Goal: Transaction & Acquisition: Register for event/course

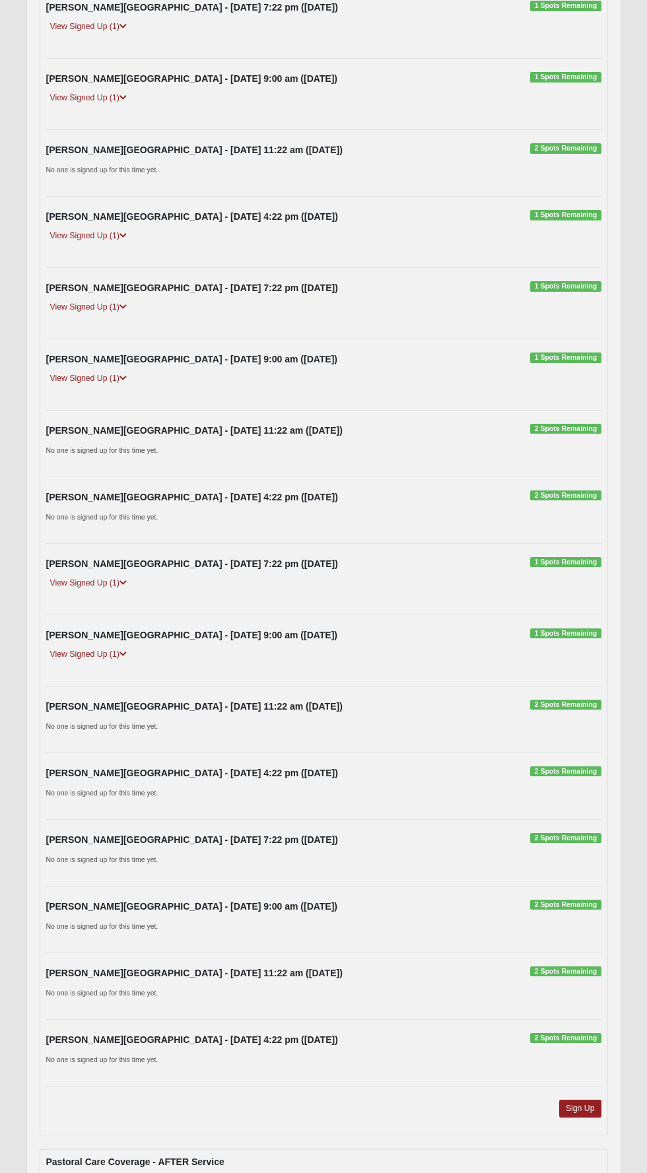
scroll to position [3913, 0]
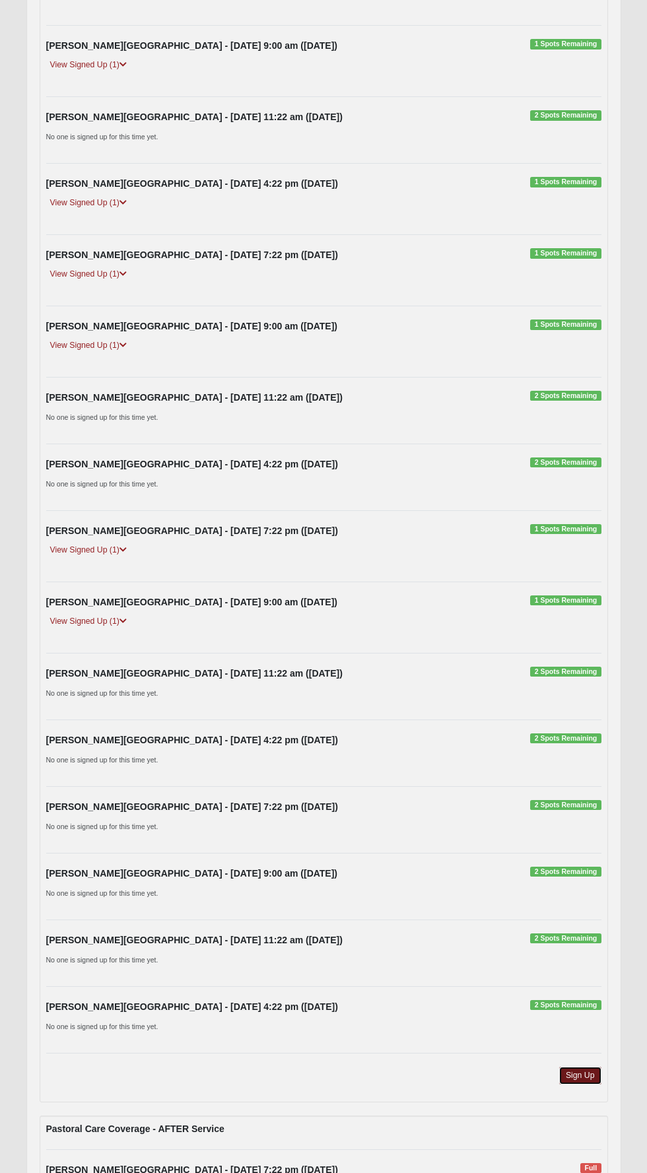
click at [589, 1067] on link "Sign Up" at bounding box center [580, 1076] width 42 height 18
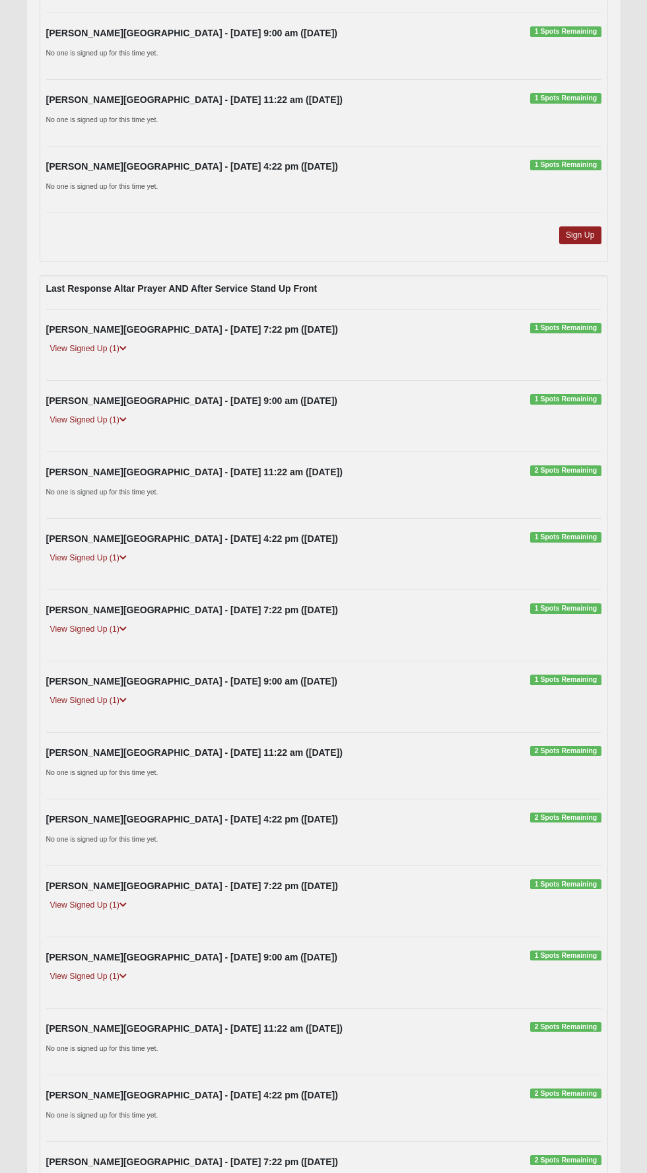
scroll to position [3535, 0]
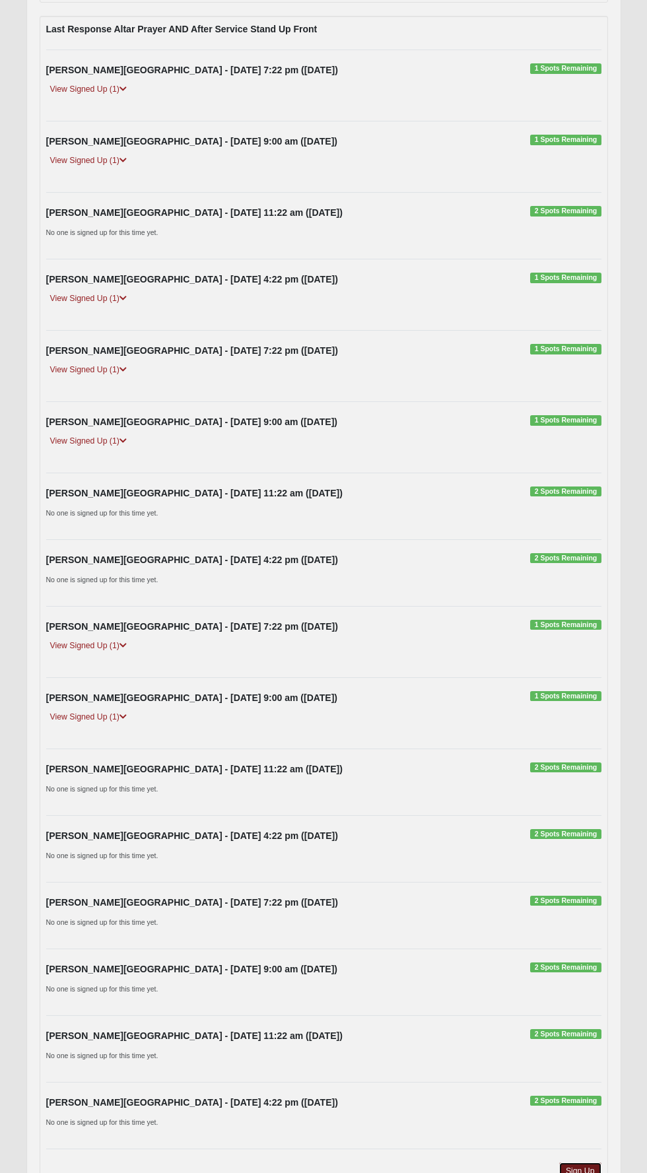
click at [588, 1163] on link "Sign Up" at bounding box center [580, 1172] width 42 height 18
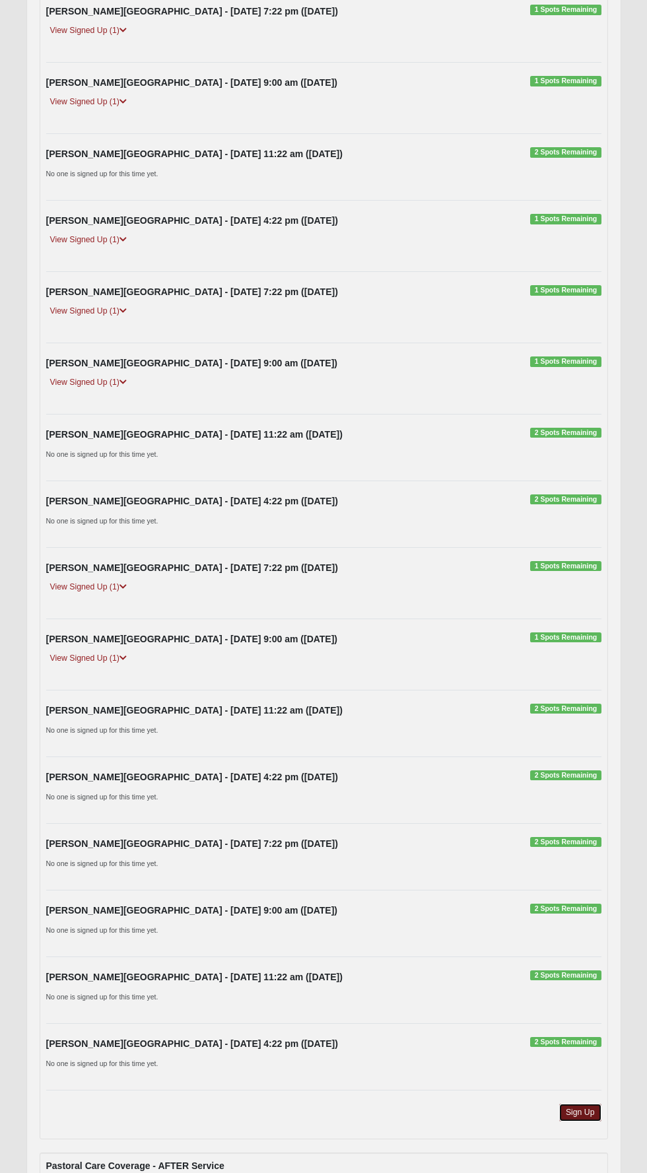
scroll to position [3906, 0]
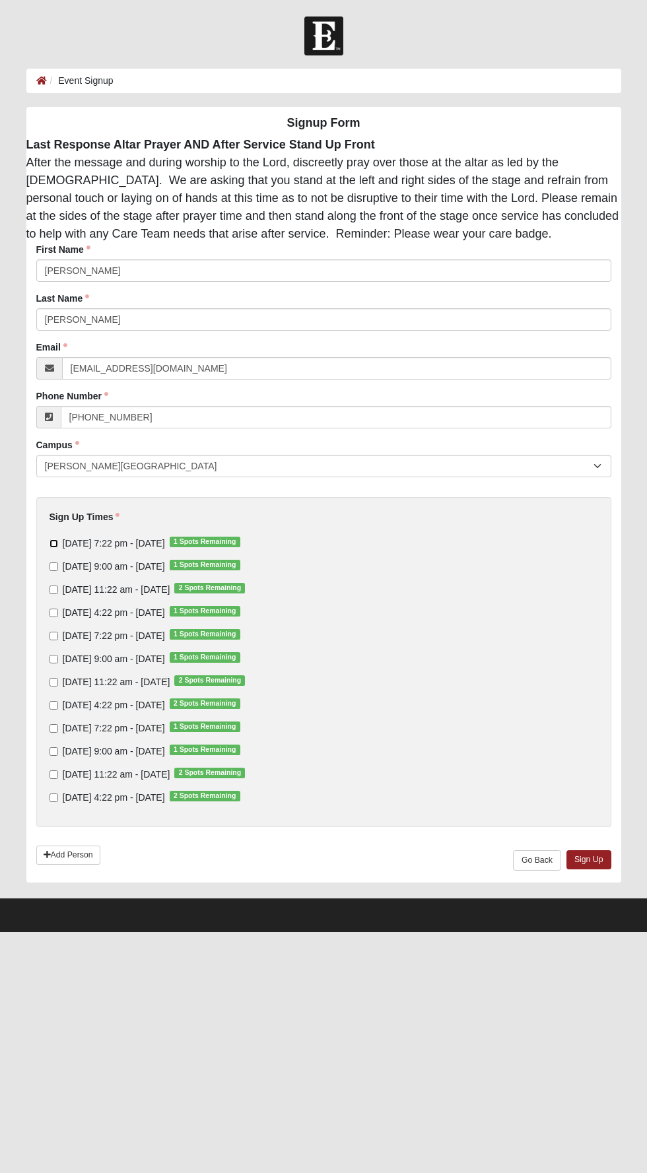
click at [53, 541] on input "Thursday 7:22 pm - Oct 2 2025 1 Spots Remaining" at bounding box center [54, 543] width 9 height 9
checkbox input "true"
click at [592, 864] on link "Sign Up" at bounding box center [588, 859] width 45 height 19
click at [55, 636] on input "Thursday 7:22 pm - Oct 9 2025 1 Spots Remaining" at bounding box center [54, 636] width 9 height 9
checkbox input "true"
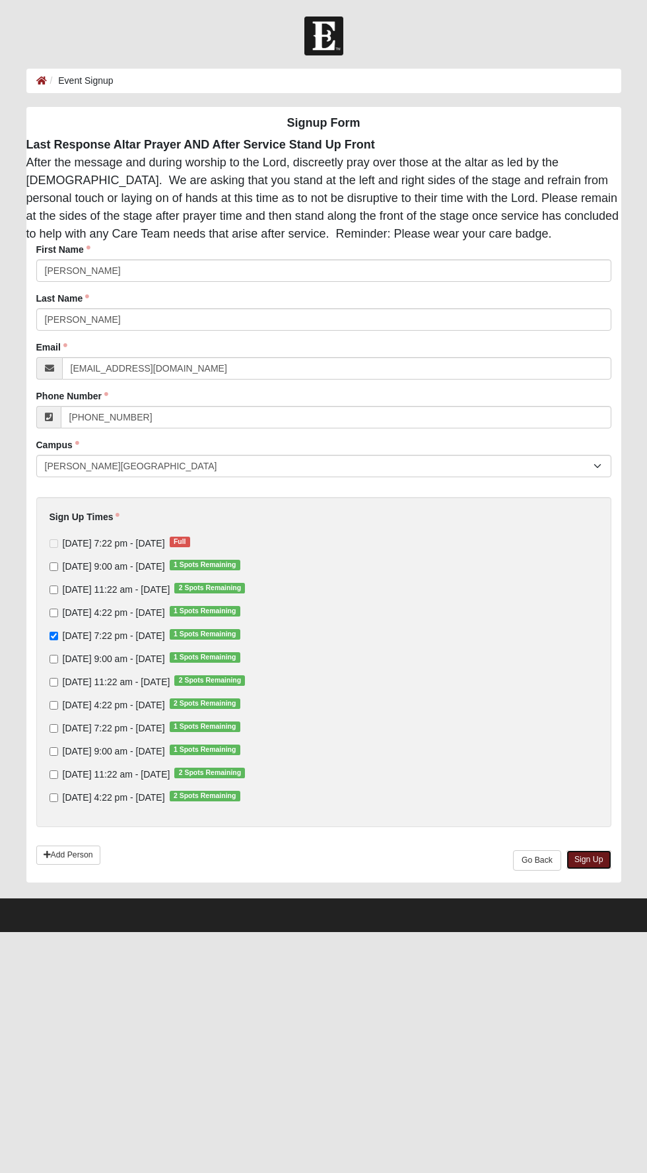
click at [590, 865] on link "Sign Up" at bounding box center [588, 859] width 45 height 19
